Goal: Information Seeking & Learning: Learn about a topic

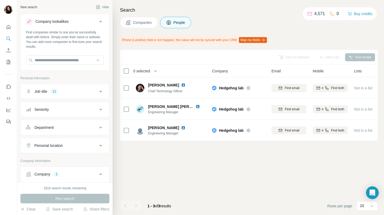
click at [135, 26] on button "Companies" at bounding box center [139, 22] width 38 height 11
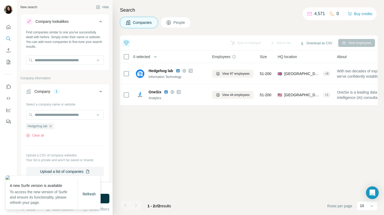
click at [67, 121] on div "Hedgehog lab Clear all" at bounding box center [65, 128] width 78 height 18
click at [67, 116] on input "text" at bounding box center [65, 115] width 78 height 10
paste input "**********"
type input "**********"
click at [88, 194] on span "Refresh" at bounding box center [89, 194] width 13 height 4
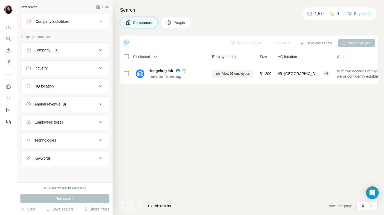
click at [78, 51] on div "Company 1" at bounding box center [61, 49] width 71 height 5
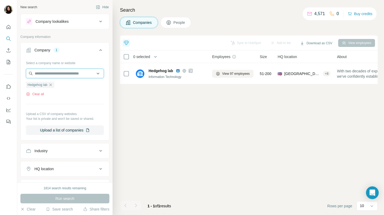
click at [74, 76] on input "text" at bounding box center [65, 74] width 78 height 10
paste input "**********"
type input "**********"
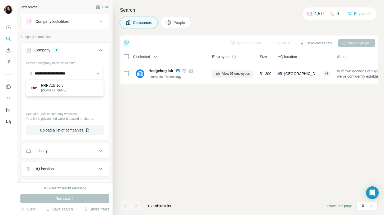
click at [84, 83] on div "FRP Advisory [DOMAIN_NAME]" at bounding box center [64, 87] width 75 height 14
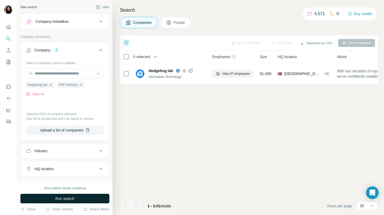
click at [72, 200] on span "Run search" at bounding box center [64, 198] width 19 height 5
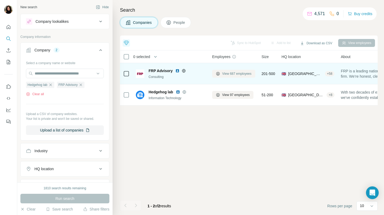
click at [233, 75] on span "View 687 employees" at bounding box center [236, 73] width 29 height 5
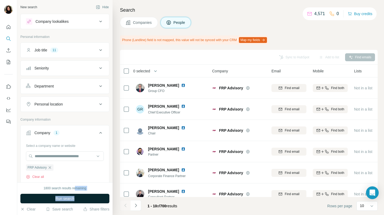
drag, startPoint x: 75, startPoint y: 188, endPoint x: 74, endPoint y: 200, distance: 11.7
click at [74, 200] on div "1800 search results remaining Run search Clear Save search Share filters" at bounding box center [64, 198] width 95 height 33
click at [74, 200] on span "Run search" at bounding box center [64, 198] width 19 height 5
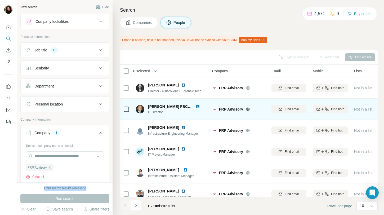
click at [196, 106] on img at bounding box center [198, 106] width 4 height 4
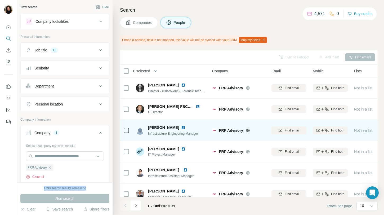
click at [181, 127] on img at bounding box center [183, 127] width 4 height 4
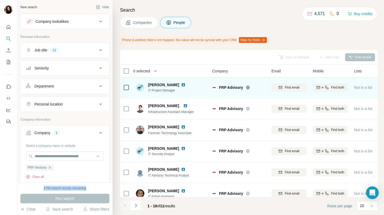
scroll to position [92, 0]
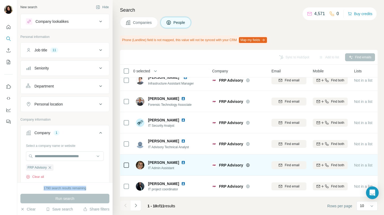
click at [181, 161] on img at bounding box center [183, 162] width 4 height 4
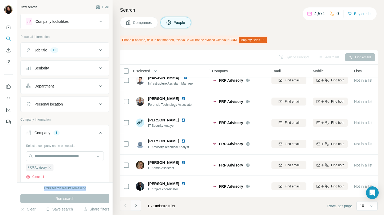
click at [138, 203] on icon "Navigate to next page" at bounding box center [135, 204] width 5 height 5
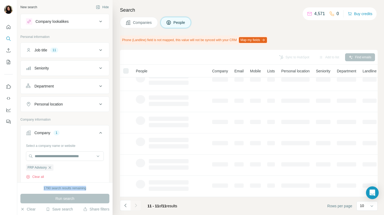
scroll to position [0, 0]
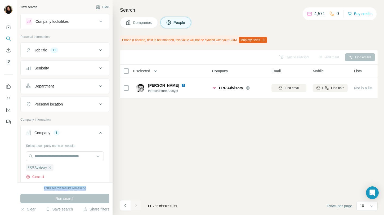
click at [137, 29] on div "Search Companies People Phone (Landline) field is not mapped, this value will n…" at bounding box center [247, 107] width 271 height 215
click at [137, 23] on span "Companies" at bounding box center [142, 22] width 19 height 5
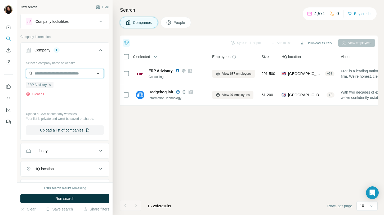
click at [82, 73] on input "text" at bounding box center [65, 74] width 78 height 10
paste input "**********"
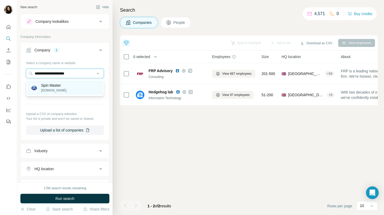
type input "**********"
click at [84, 85] on div "Spin Master [DOMAIN_NAME]" at bounding box center [64, 87] width 75 height 14
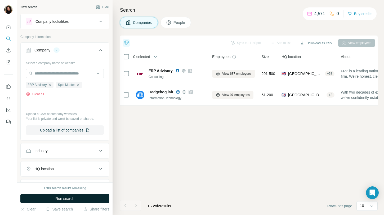
click at [83, 201] on button "Run search" at bounding box center [64, 198] width 89 height 10
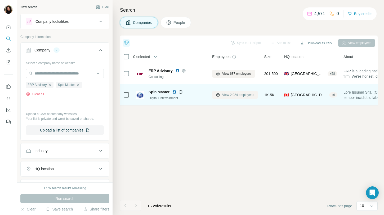
click at [242, 96] on span "View 2,024 employees" at bounding box center [238, 94] width 32 height 5
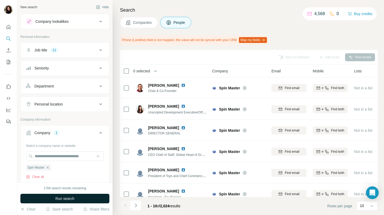
click at [96, 194] on button "Run search" at bounding box center [64, 198] width 89 height 10
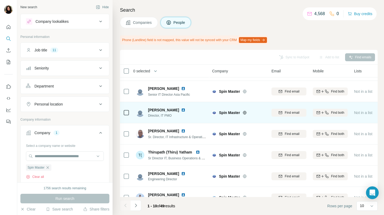
scroll to position [87, 0]
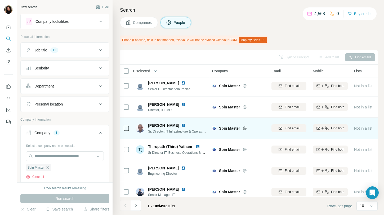
click at [181, 126] on img at bounding box center [183, 125] width 4 height 4
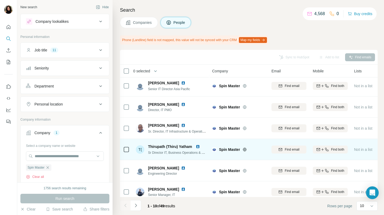
click at [198, 146] on img at bounding box center [198, 146] width 4 height 4
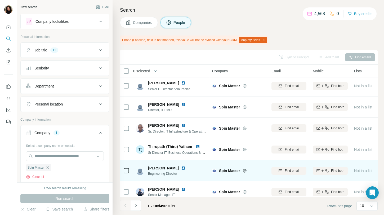
scroll to position [92, 0]
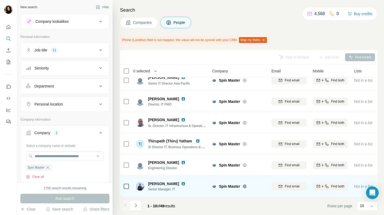
click at [181, 184] on img at bounding box center [183, 183] width 4 height 4
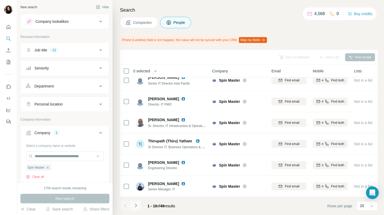
click at [134, 206] on icon "Navigate to next page" at bounding box center [135, 204] width 5 height 5
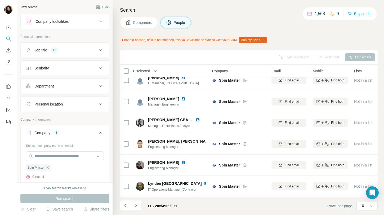
scroll to position [0, 0]
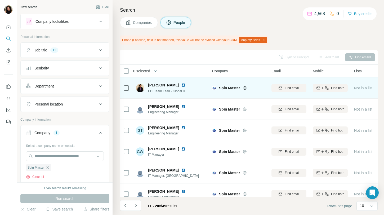
click at [181, 83] on img at bounding box center [183, 85] width 4 height 4
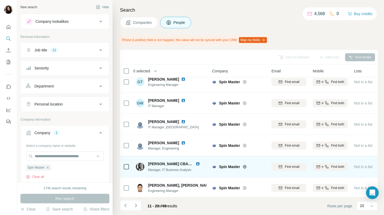
scroll to position [92, 0]
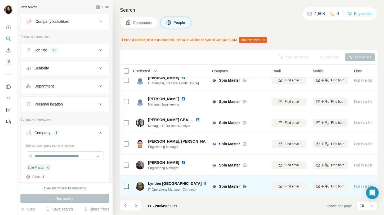
click at [204, 183] on img at bounding box center [206, 183] width 4 height 4
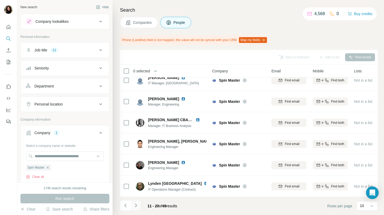
click at [136, 204] on icon "Navigate to next page" at bounding box center [135, 204] width 5 height 5
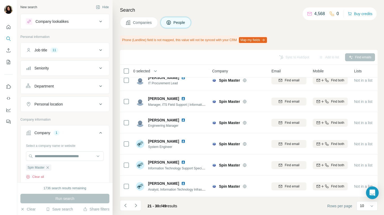
scroll to position [0, 0]
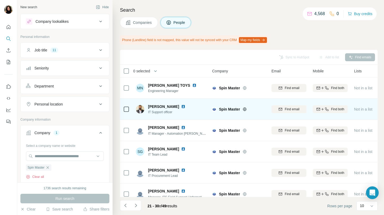
click at [181, 108] on img at bounding box center [183, 106] width 4 height 4
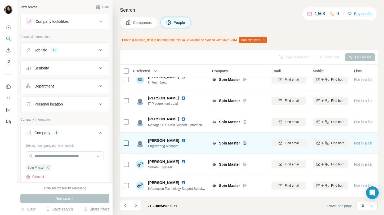
scroll to position [92, 0]
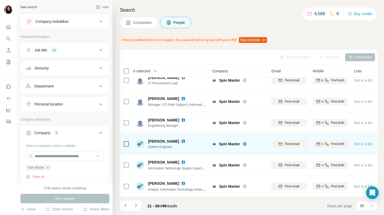
click at [185, 141] on img at bounding box center [183, 141] width 4 height 4
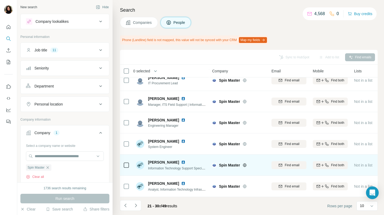
click at [182, 161] on img at bounding box center [183, 162] width 4 height 4
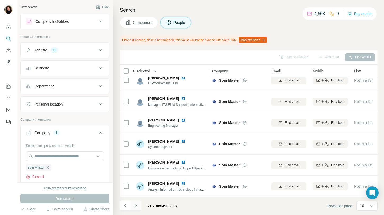
click at [136, 203] on icon "Navigate to next page" at bounding box center [135, 204] width 5 height 5
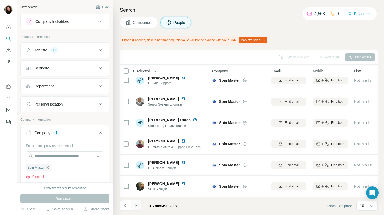
click at [135, 206] on icon "Navigate to next page" at bounding box center [136, 204] width 2 height 3
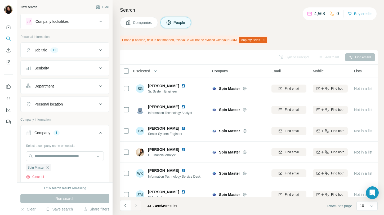
scroll to position [0, 0]
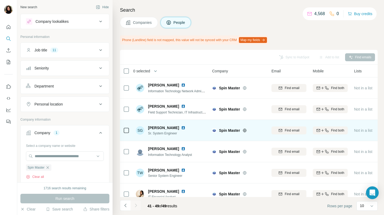
click at [181, 127] on img at bounding box center [183, 127] width 4 height 4
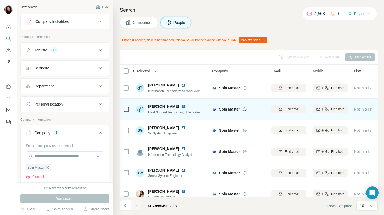
click at [181, 106] on img at bounding box center [183, 106] width 4 height 4
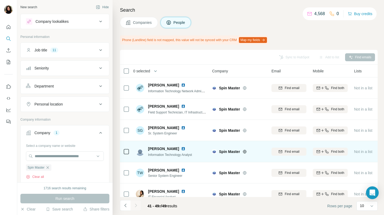
scroll to position [71, 0]
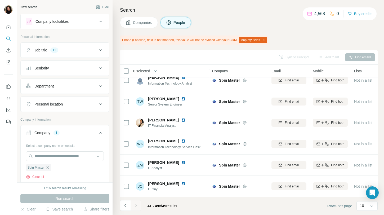
click at [137, 21] on span "Companies" at bounding box center [142, 22] width 19 height 5
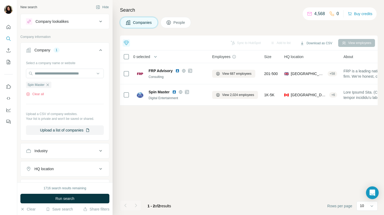
scroll to position [0, 0]
click at [81, 68] on div "Select a company name or website Spin Master Clear all Upload a CSV of company …" at bounding box center [65, 96] width 78 height 76
click at [81, 73] on input "text" at bounding box center [65, 74] width 78 height 10
paste input "**********"
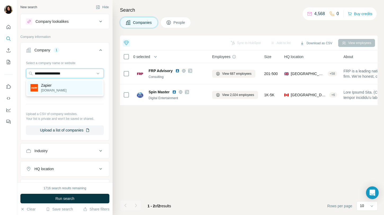
type input "**********"
click at [80, 84] on div "Zapier [DOMAIN_NAME]" at bounding box center [64, 87] width 75 height 14
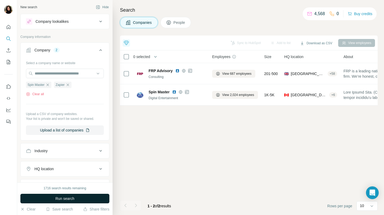
click at [61, 196] on span "Run search" at bounding box center [64, 198] width 19 height 5
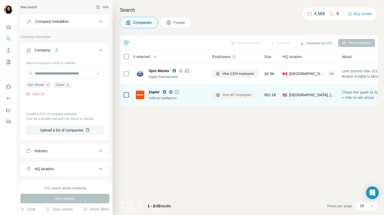
click at [242, 95] on span "View 967 employees" at bounding box center [236, 94] width 29 height 5
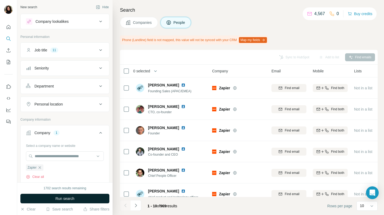
click at [67, 196] on span "Run search" at bounding box center [64, 198] width 19 height 5
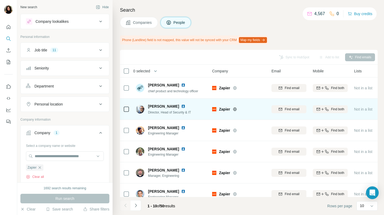
click at [182, 106] on img at bounding box center [183, 106] width 4 height 4
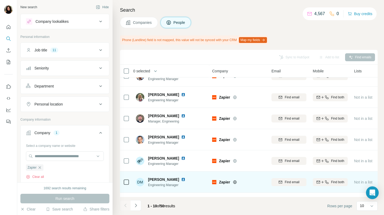
scroll to position [92, 0]
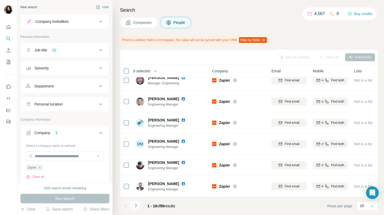
click at [135, 207] on icon "Navigate to next page" at bounding box center [135, 204] width 5 height 5
click at [137, 204] on icon "Navigate to next page" at bounding box center [135, 204] width 5 height 5
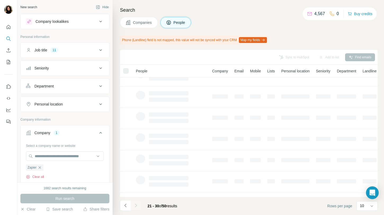
scroll to position [0, 0]
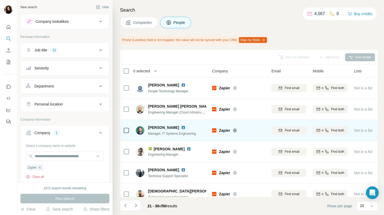
click at [181, 125] on img at bounding box center [183, 127] width 4 height 4
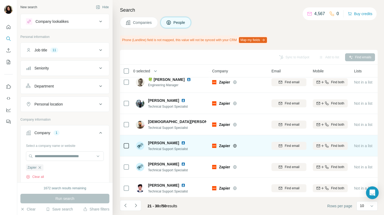
scroll to position [92, 0]
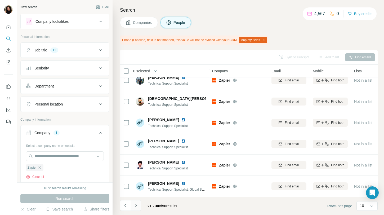
click at [136, 204] on icon "Navigate to next page" at bounding box center [135, 204] width 5 height 5
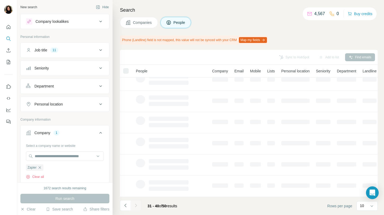
scroll to position [0, 0]
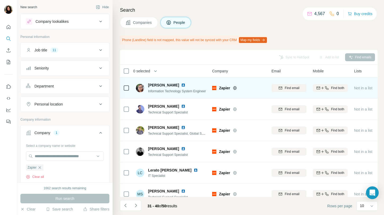
click at [181, 84] on img at bounding box center [183, 85] width 4 height 4
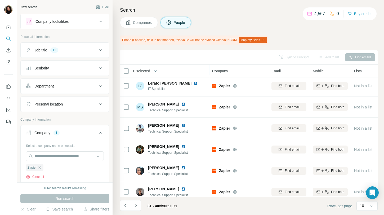
scroll to position [92, 0]
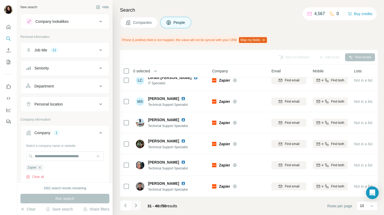
click at [137, 205] on icon "Navigate to next page" at bounding box center [135, 204] width 5 height 5
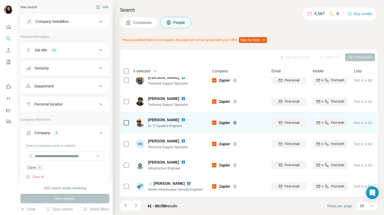
click at [181, 120] on img at bounding box center [183, 119] width 4 height 4
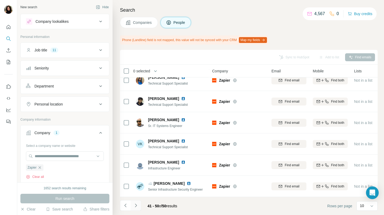
click at [139, 204] on button "Navigate to next page" at bounding box center [135, 205] width 11 height 11
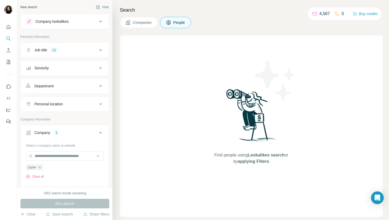
click at [138, 21] on span "Companies" at bounding box center [142, 22] width 19 height 5
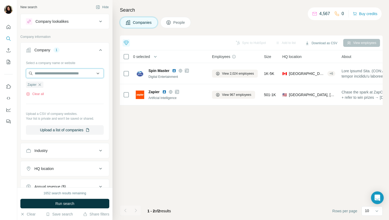
click at [87, 76] on input "text" at bounding box center [65, 74] width 78 height 10
paste input "**********"
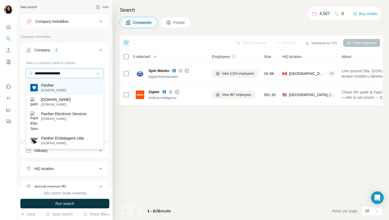
type input "**********"
click at [82, 87] on div "Panther [DOMAIN_NAME]" at bounding box center [64, 87] width 75 height 14
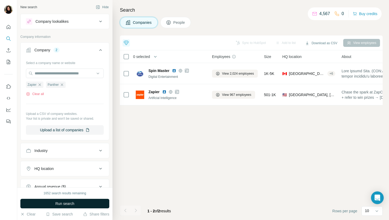
click at [64, 201] on span "Run search" at bounding box center [64, 203] width 19 height 5
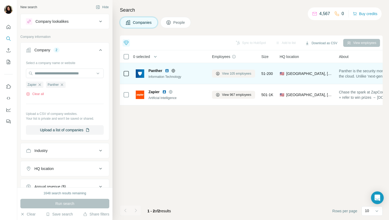
click at [223, 75] on span "View 105 employees" at bounding box center [236, 73] width 29 height 5
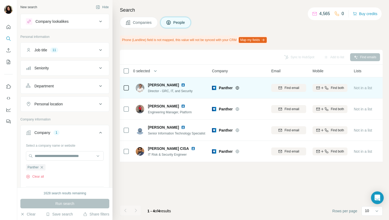
click at [181, 85] on img at bounding box center [183, 85] width 4 height 4
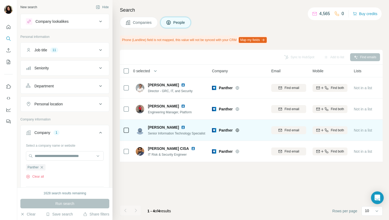
click at [181, 125] on img at bounding box center [183, 127] width 4 height 4
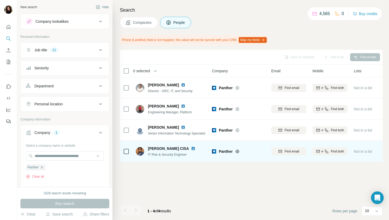
click at [195, 148] on img at bounding box center [193, 148] width 4 height 4
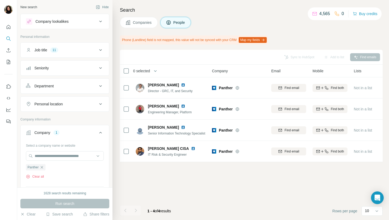
click at [143, 22] on span "Companies" at bounding box center [142, 22] width 19 height 5
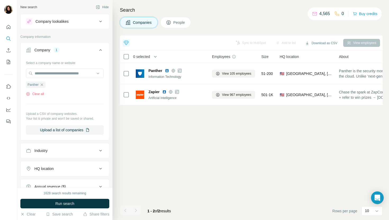
click at [78, 28] on div "Company lookalikes" at bounding box center [64, 21] width 89 height 15
click at [69, 22] on div "Company lookalikes" at bounding box center [51, 21] width 33 height 5
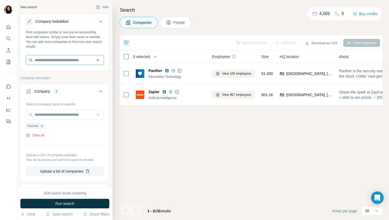
click at [53, 61] on input "text" at bounding box center [65, 60] width 78 height 10
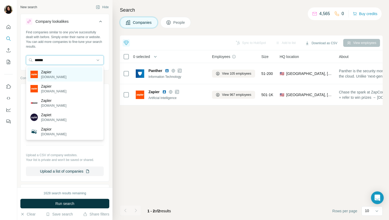
type input "******"
click at [81, 75] on div "Zapier [DOMAIN_NAME]" at bounding box center [64, 74] width 75 height 14
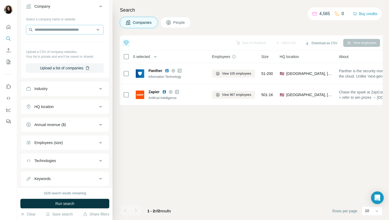
scroll to position [106, 0]
click at [78, 107] on div "HQ location" at bounding box center [61, 106] width 71 height 5
click at [67, 121] on input "text" at bounding box center [65, 120] width 78 height 10
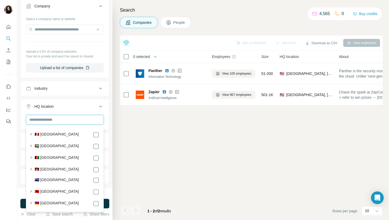
type input "*"
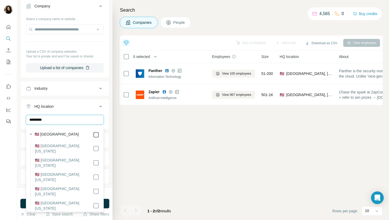
type input "*********"
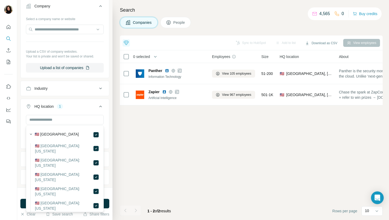
click at [133, 138] on div "Top 5 companies showing intent [DATE] PostHog Strong ICP match +2 OpenVPN Stron…" at bounding box center [251, 127] width 263 height 184
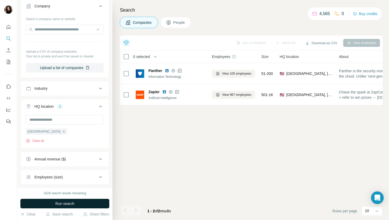
click at [77, 206] on button "Run search" at bounding box center [64, 204] width 89 height 10
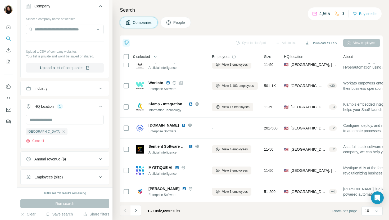
scroll to position [154, 0]
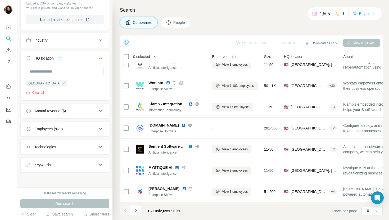
click at [84, 129] on div "Employees (size)" at bounding box center [61, 128] width 71 height 5
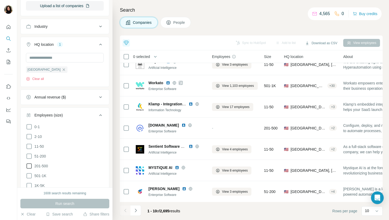
scroll to position [182, 0]
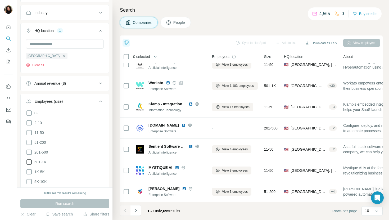
click at [31, 162] on icon at bounding box center [28, 161] width 5 height 5
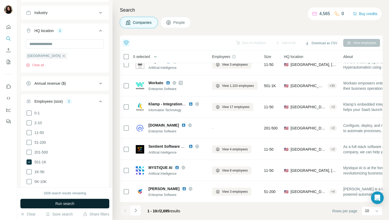
click at [46, 202] on button "Run search" at bounding box center [64, 204] width 89 height 10
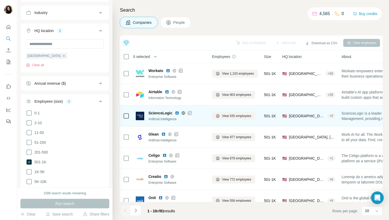
click at [178, 113] on img at bounding box center [177, 113] width 4 height 4
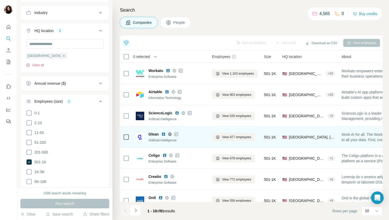
click at [164, 133] on img at bounding box center [163, 134] width 4 height 4
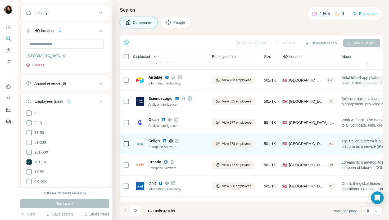
scroll to position [30, 0]
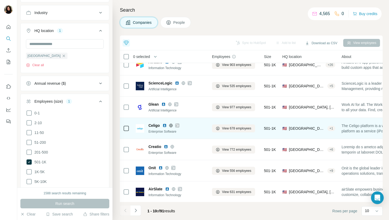
click at [164, 125] on img at bounding box center [164, 125] width 4 height 4
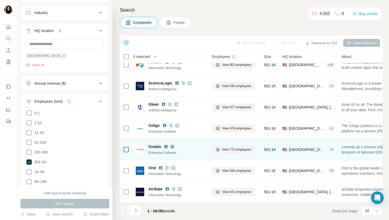
click at [166, 146] on img at bounding box center [166, 146] width 4 height 4
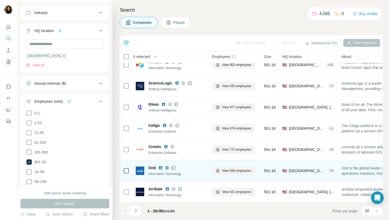
click at [161, 167] on img at bounding box center [160, 168] width 4 height 4
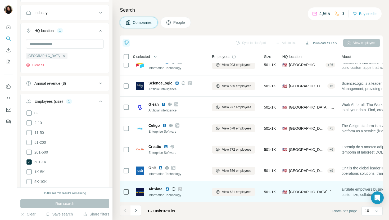
click at [166, 189] on img at bounding box center [167, 189] width 4 height 4
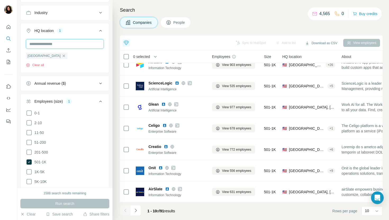
click at [87, 45] on input "text" at bounding box center [65, 44] width 78 height 10
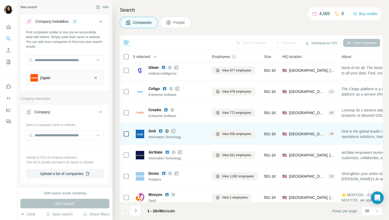
scroll to position [73, 0]
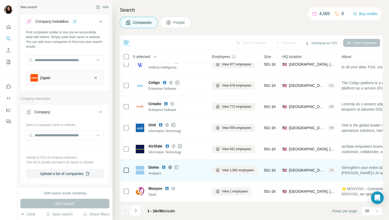
click at [164, 167] on img at bounding box center [164, 167] width 4 height 4
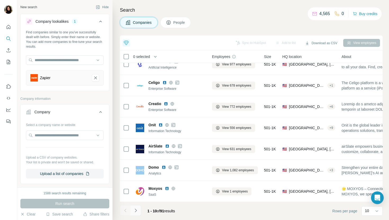
click at [135, 211] on icon "Navigate to next page" at bounding box center [135, 210] width 5 height 5
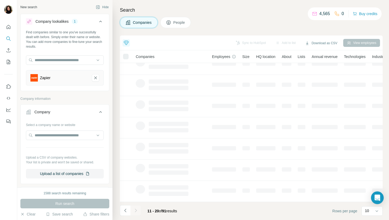
scroll to position [0, 0]
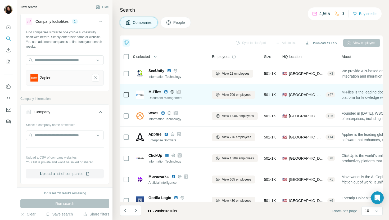
click at [166, 90] on img at bounding box center [166, 92] width 4 height 4
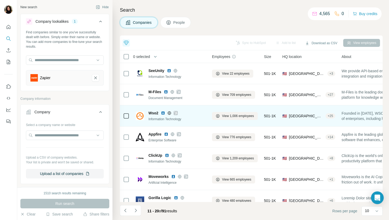
click at [164, 114] on img at bounding box center [163, 113] width 4 height 4
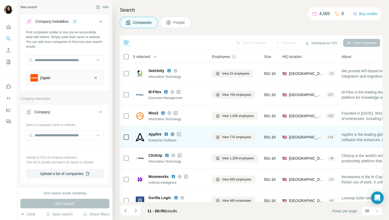
click at [166, 134] on img at bounding box center [166, 134] width 4 height 4
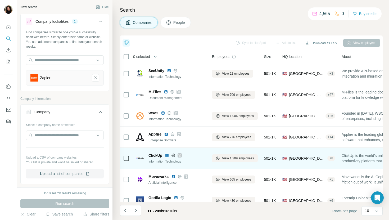
click at [167, 155] on img at bounding box center [167, 155] width 4 height 4
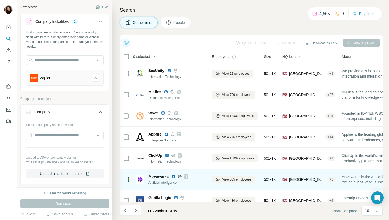
click at [174, 178] on img at bounding box center [173, 176] width 4 height 4
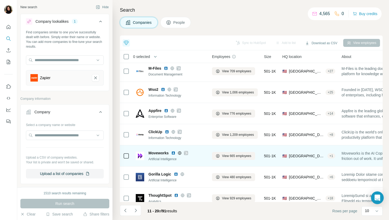
scroll to position [28, 0]
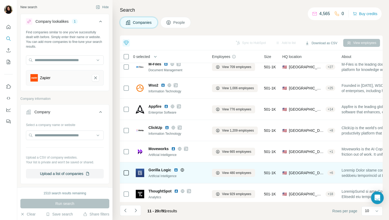
click at [175, 169] on img at bounding box center [176, 170] width 4 height 4
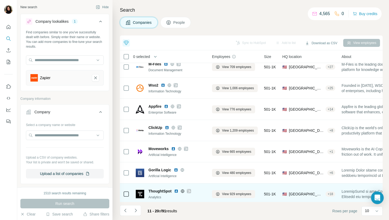
click at [176, 191] on img at bounding box center [176, 191] width 4 height 4
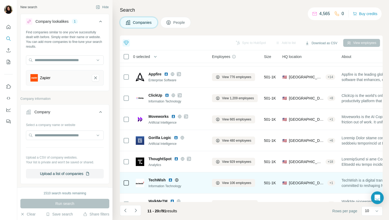
scroll to position [73, 0]
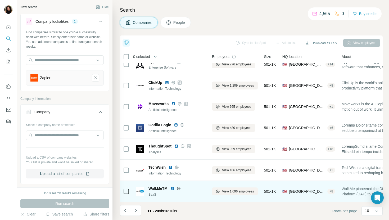
click at [172, 187] on img at bounding box center [172, 188] width 4 height 4
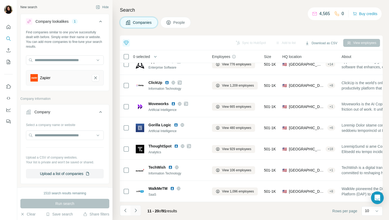
click at [135, 211] on icon "Navigate to next page" at bounding box center [136, 209] width 2 height 3
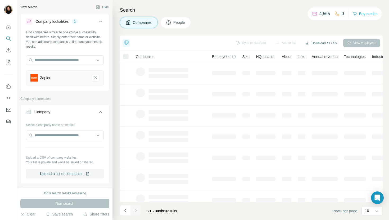
scroll to position [0, 0]
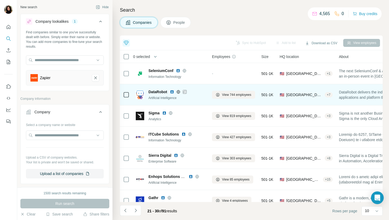
click at [173, 92] on img at bounding box center [172, 92] width 4 height 4
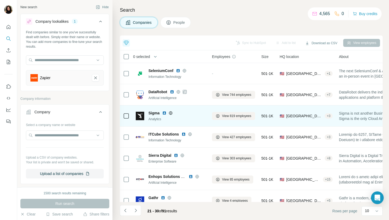
click at [164, 112] on img at bounding box center [164, 113] width 4 height 4
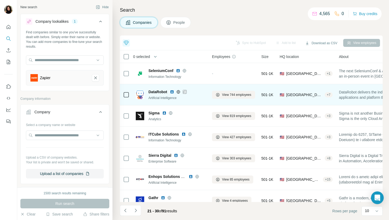
click at [173, 92] on img at bounding box center [172, 92] width 4 height 4
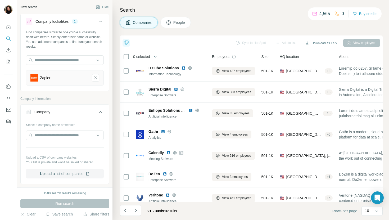
scroll to position [73, 0]
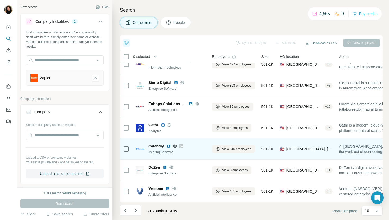
click at [169, 146] on img at bounding box center [168, 146] width 4 height 4
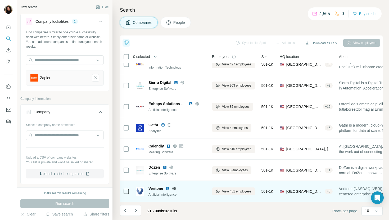
click at [169, 189] on img at bounding box center [168, 188] width 4 height 4
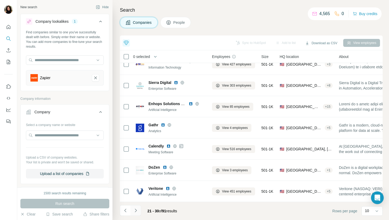
click at [136, 210] on icon "Navigate to next page" at bounding box center [136, 209] width 2 height 3
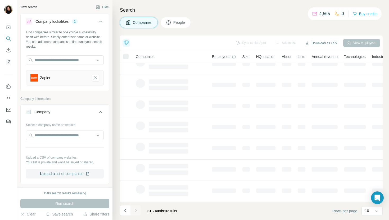
scroll to position [0, 0]
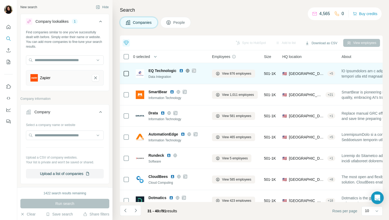
click at [180, 71] on img at bounding box center [181, 71] width 4 height 4
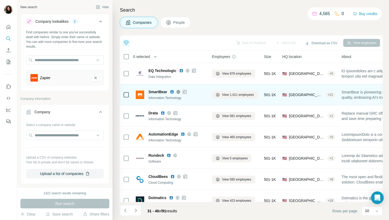
click at [172, 91] on img at bounding box center [172, 92] width 4 height 4
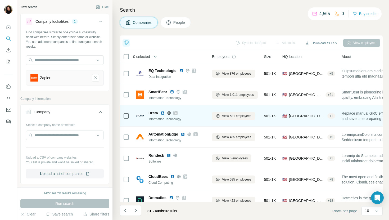
click at [162, 113] on img at bounding box center [163, 113] width 4 height 4
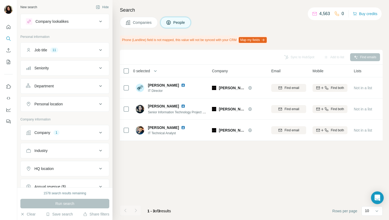
click at [135, 23] on span "Companies" at bounding box center [142, 22] width 19 height 5
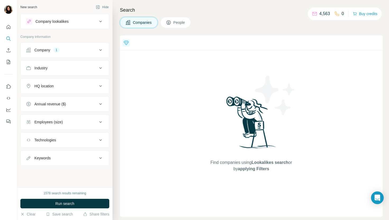
click at [76, 51] on div "Company 1" at bounding box center [61, 49] width 71 height 5
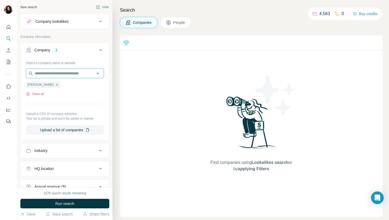
click at [68, 74] on input "text" at bounding box center [65, 74] width 78 height 10
paste input "**********"
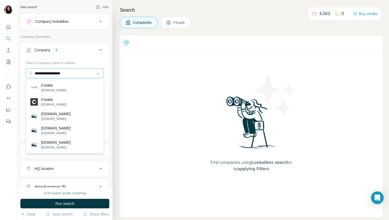
type input "**********"
click at [91, 83] on div "Creatio creatio.com" at bounding box center [64, 87] width 75 height 14
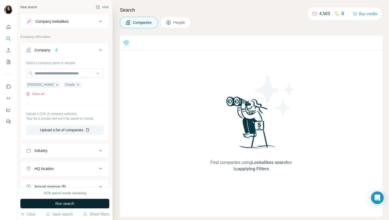
click at [57, 203] on span "Run search" at bounding box center [64, 203] width 19 height 5
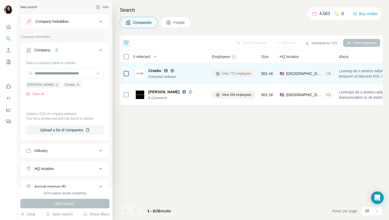
click at [233, 76] on button "View 772 employees" at bounding box center [233, 74] width 43 height 8
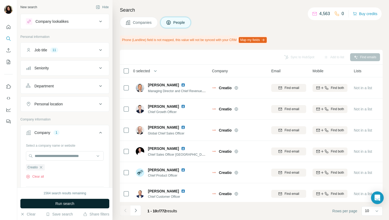
click at [88, 199] on button "Run search" at bounding box center [64, 204] width 89 height 10
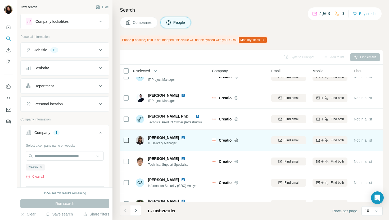
scroll to position [57, 0]
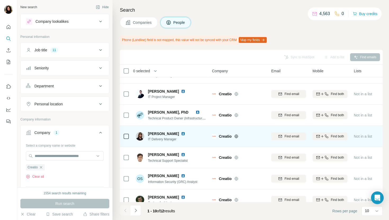
click at [183, 133] on img at bounding box center [183, 134] width 4 height 4
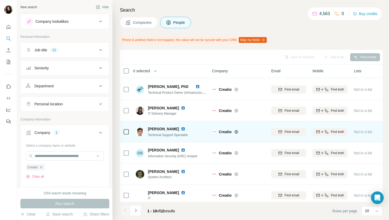
scroll to position [87, 0]
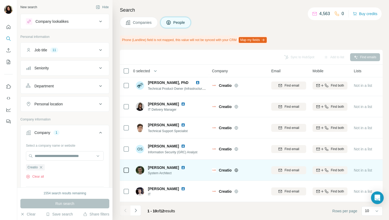
click at [184, 168] on img at bounding box center [183, 167] width 4 height 4
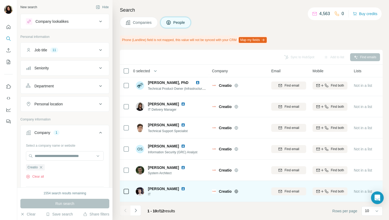
click at [185, 188] on img at bounding box center [183, 189] width 4 height 4
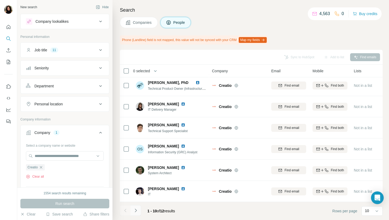
click at [137, 209] on icon "Navigate to next page" at bounding box center [135, 210] width 5 height 5
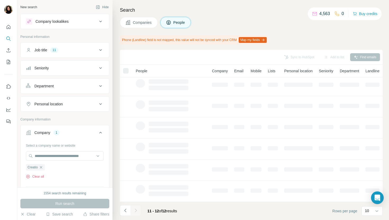
scroll to position [0, 0]
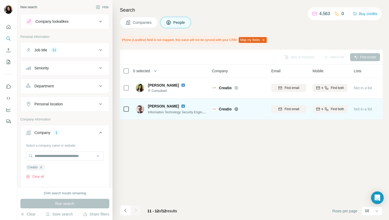
click at [185, 105] on img at bounding box center [183, 106] width 4 height 4
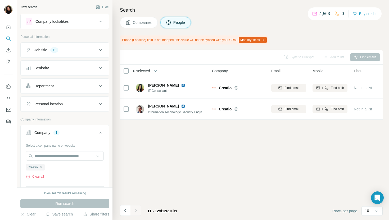
click at [131, 16] on div "Search Companies People Phone (Landline) field is not mapped, this value will n…" at bounding box center [250, 110] width 276 height 220
click at [131, 25] on button "Companies" at bounding box center [139, 22] width 38 height 11
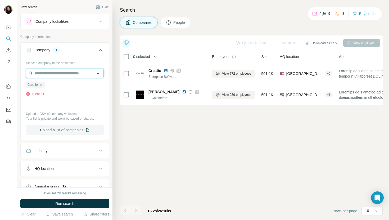
click at [59, 75] on input "text" at bounding box center [65, 74] width 78 height 10
paste input "**********"
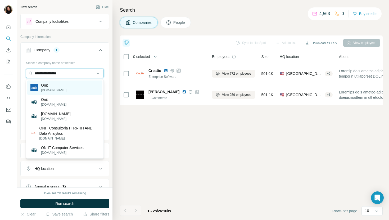
type input "**********"
click at [79, 83] on div "Onit onit.com" at bounding box center [64, 87] width 75 height 14
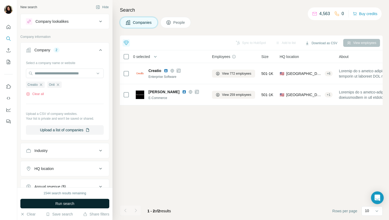
click at [64, 201] on span "Run search" at bounding box center [64, 203] width 19 height 5
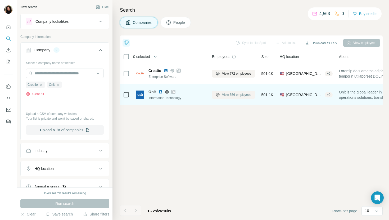
click at [242, 96] on span "View 556 employees" at bounding box center [236, 94] width 29 height 5
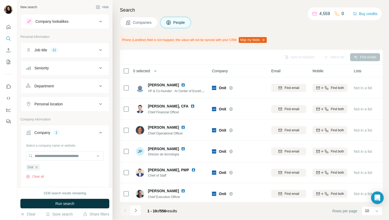
click at [85, 207] on button "Run search" at bounding box center [64, 204] width 89 height 10
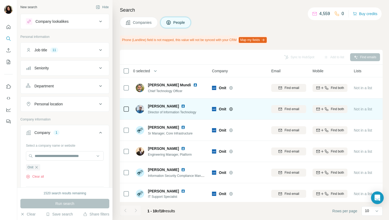
click at [185, 105] on img at bounding box center [183, 106] width 4 height 4
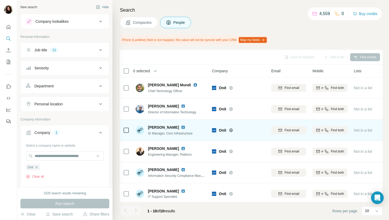
click at [182, 126] on img at bounding box center [183, 127] width 4 height 4
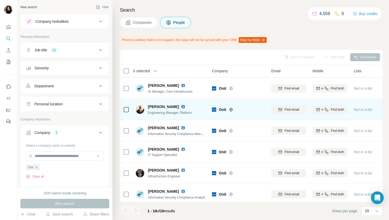
scroll to position [43, 0]
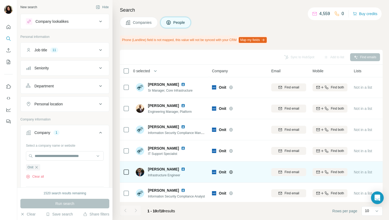
click at [181, 167] on img at bounding box center [183, 169] width 4 height 4
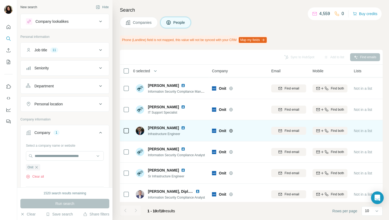
scroll to position [87, 0]
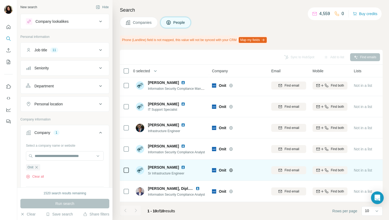
click at [185, 167] on img at bounding box center [183, 167] width 4 height 4
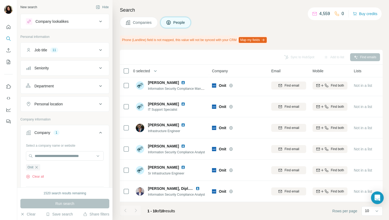
click at [133, 22] on span "Companies" at bounding box center [142, 22] width 19 height 5
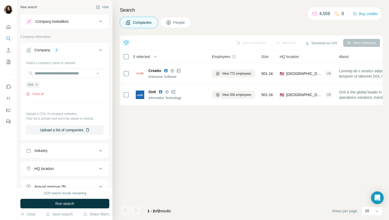
scroll to position [0, 0]
click at [57, 71] on input "text" at bounding box center [65, 74] width 78 height 10
paste input "**********"
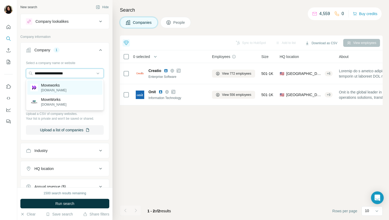
type input "**********"
click at [62, 90] on p "moveworks.com" at bounding box center [53, 90] width 25 height 5
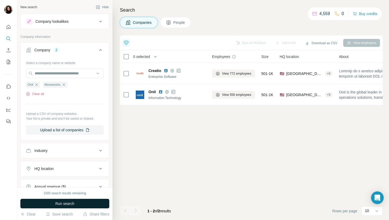
click at [73, 200] on button "Run search" at bounding box center [64, 204] width 89 height 10
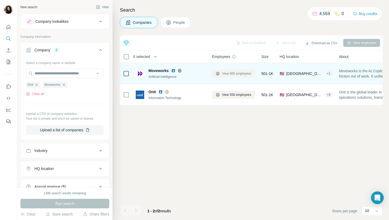
click at [238, 73] on span "View 665 employees" at bounding box center [236, 73] width 29 height 5
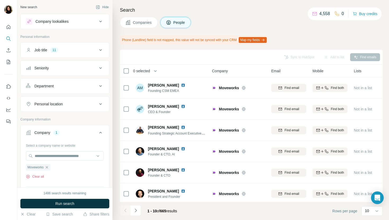
click at [134, 20] on button "Companies" at bounding box center [139, 22] width 38 height 11
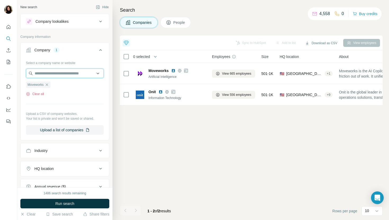
click at [53, 73] on input "text" at bounding box center [65, 74] width 78 height 10
paste input "**********"
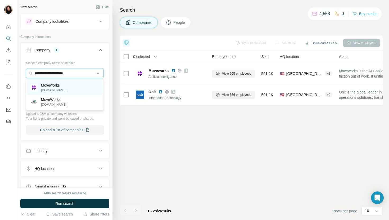
type input "**********"
click at [67, 88] on div "Moveworks moveworks.com" at bounding box center [64, 87] width 75 height 14
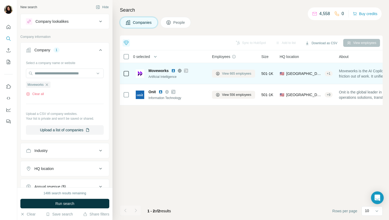
click at [229, 70] on button "View 665 employees" at bounding box center [233, 74] width 43 height 8
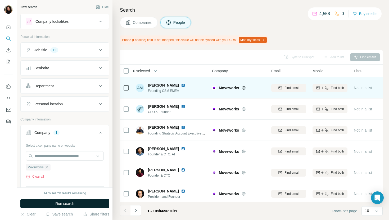
click at [77, 205] on button "Run search" at bounding box center [64, 204] width 89 height 10
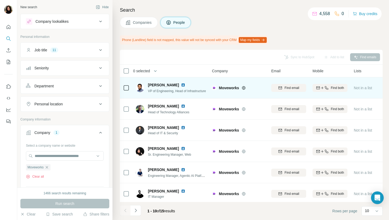
click at [181, 85] on img at bounding box center [183, 85] width 4 height 4
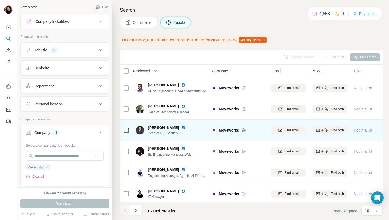
click at [181, 127] on img at bounding box center [183, 127] width 4 height 4
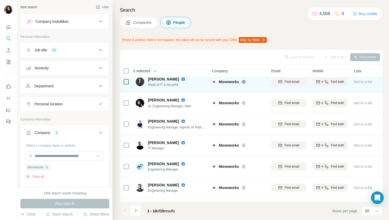
scroll to position [52, 0]
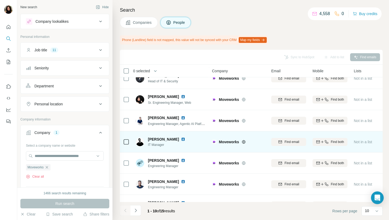
click at [181, 138] on img at bounding box center [183, 139] width 4 height 4
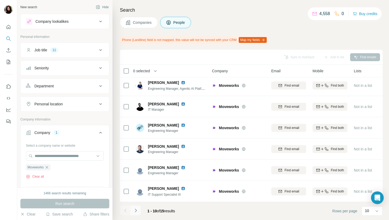
click at [138, 210] on icon "Navigate to next page" at bounding box center [135, 210] width 5 height 5
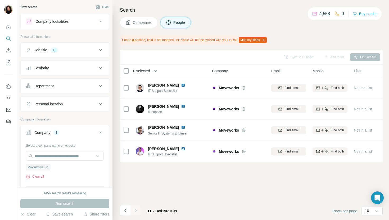
scroll to position [0, 0]
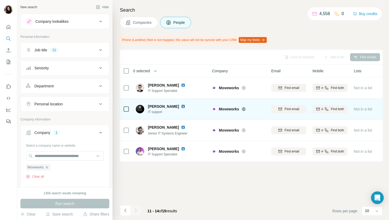
click at [181, 105] on img at bounding box center [183, 106] width 4 height 4
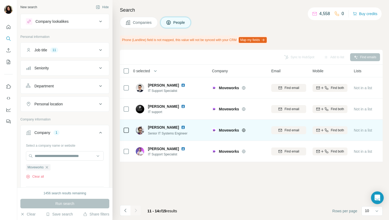
click at [184, 127] on img at bounding box center [183, 127] width 4 height 4
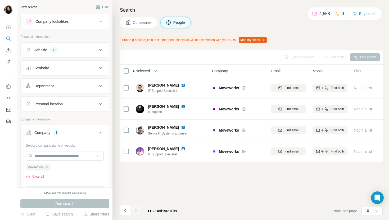
click at [133, 21] on span "Companies" at bounding box center [142, 22] width 19 height 5
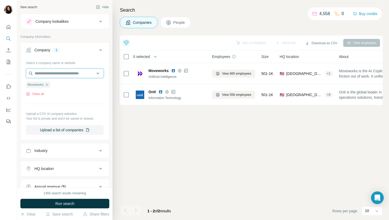
click at [51, 72] on input "text" at bounding box center [65, 74] width 78 height 10
paste input "**********"
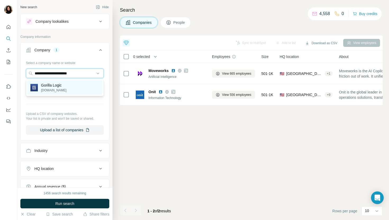
type input "**********"
click at [68, 85] on div "Gorilla Logic gorillalogic.com" at bounding box center [64, 87] width 75 height 14
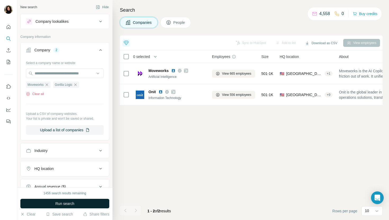
click at [63, 202] on span "Run search" at bounding box center [64, 203] width 19 height 5
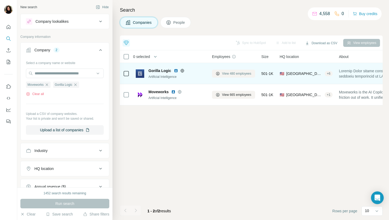
click at [248, 72] on span "View 480 employees" at bounding box center [236, 73] width 29 height 5
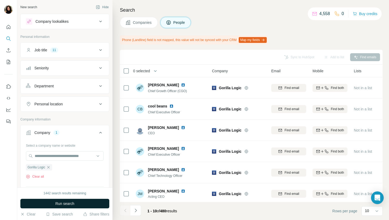
click at [78, 205] on button "Run search" at bounding box center [64, 204] width 89 height 10
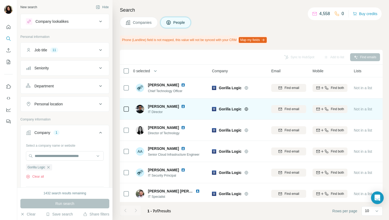
click at [181, 105] on img at bounding box center [183, 106] width 4 height 4
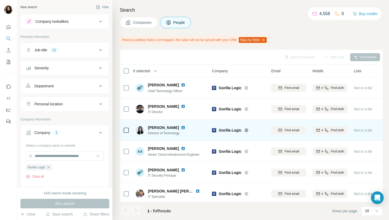
click at [185, 128] on img at bounding box center [183, 127] width 4 height 4
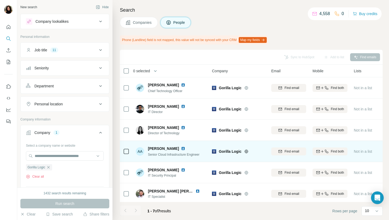
click at [181, 148] on img at bounding box center [183, 148] width 4 height 4
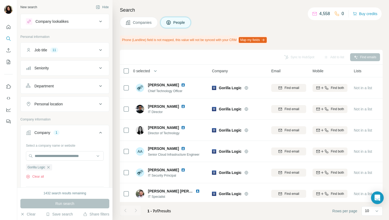
click at [134, 28] on button "Companies" at bounding box center [139, 22] width 38 height 11
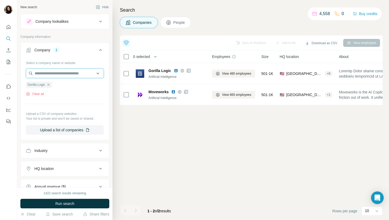
click at [75, 74] on input "text" at bounding box center [65, 74] width 78 height 10
paste input "**********"
click at [35, 75] on input "**********" at bounding box center [65, 74] width 78 height 10
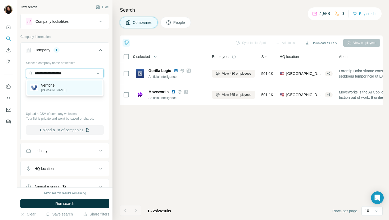
type input "**********"
click at [49, 86] on p "Veritone" at bounding box center [53, 85] width 25 height 5
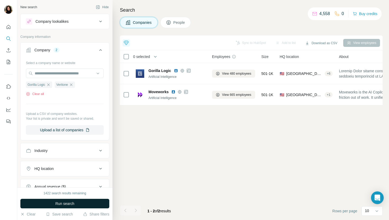
click at [78, 203] on button "Run search" at bounding box center [64, 204] width 89 height 10
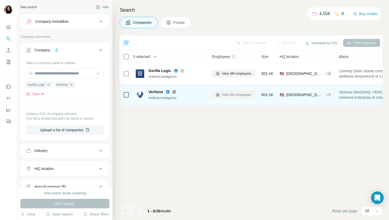
click at [236, 92] on button "View 451 employees" at bounding box center [233, 95] width 43 height 8
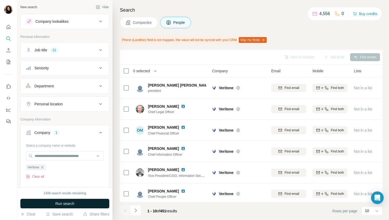
click at [101, 203] on button "Run search" at bounding box center [64, 204] width 89 height 10
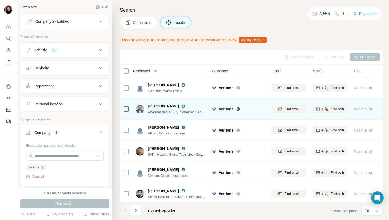
click at [184, 106] on img at bounding box center [183, 106] width 4 height 4
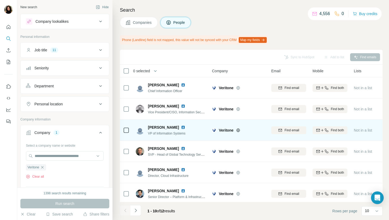
click at [181, 125] on img at bounding box center [183, 127] width 4 height 4
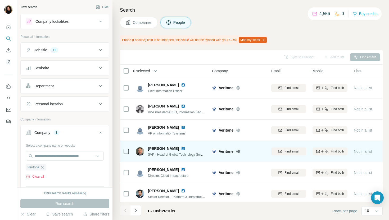
click at [181, 148] on img at bounding box center [183, 148] width 4 height 4
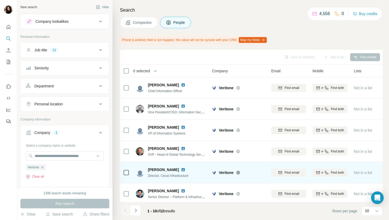
click at [181, 168] on img at bounding box center [183, 169] width 4 height 4
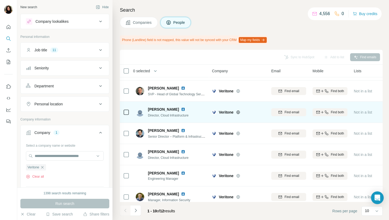
scroll to position [64, 0]
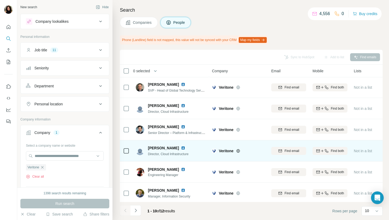
click at [181, 147] on img at bounding box center [183, 148] width 4 height 4
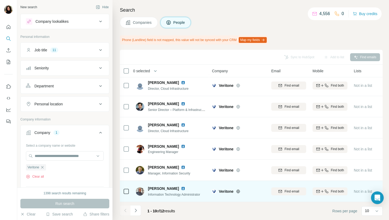
click at [181, 189] on img at bounding box center [183, 188] width 4 height 4
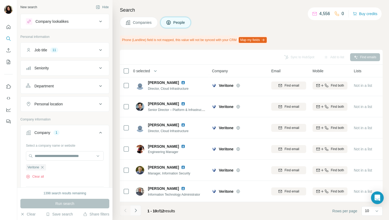
click at [139, 210] on button "Navigate to next page" at bounding box center [135, 210] width 11 height 11
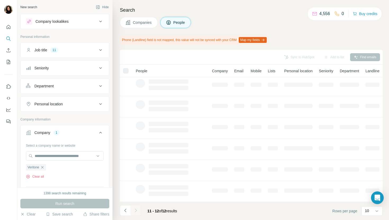
scroll to position [0, 0]
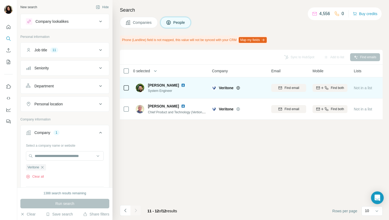
click at [181, 84] on img at bounding box center [183, 85] width 4 height 4
